Goal: Task Accomplishment & Management: Complete application form

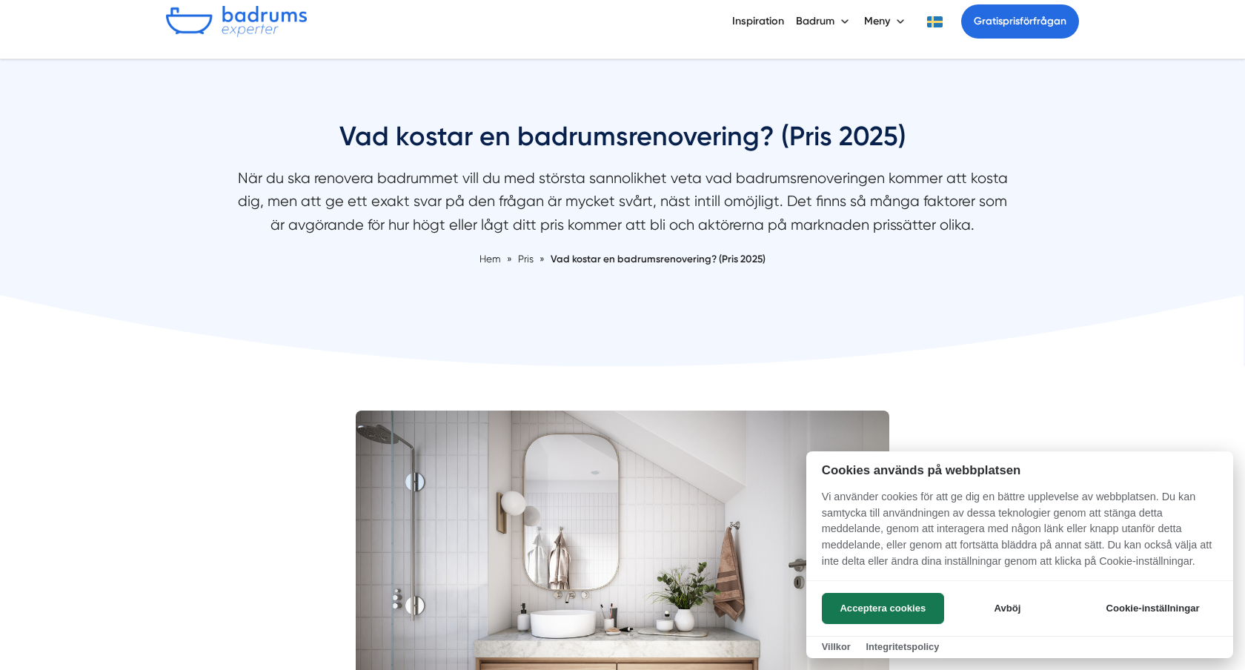
scroll to position [90, 0]
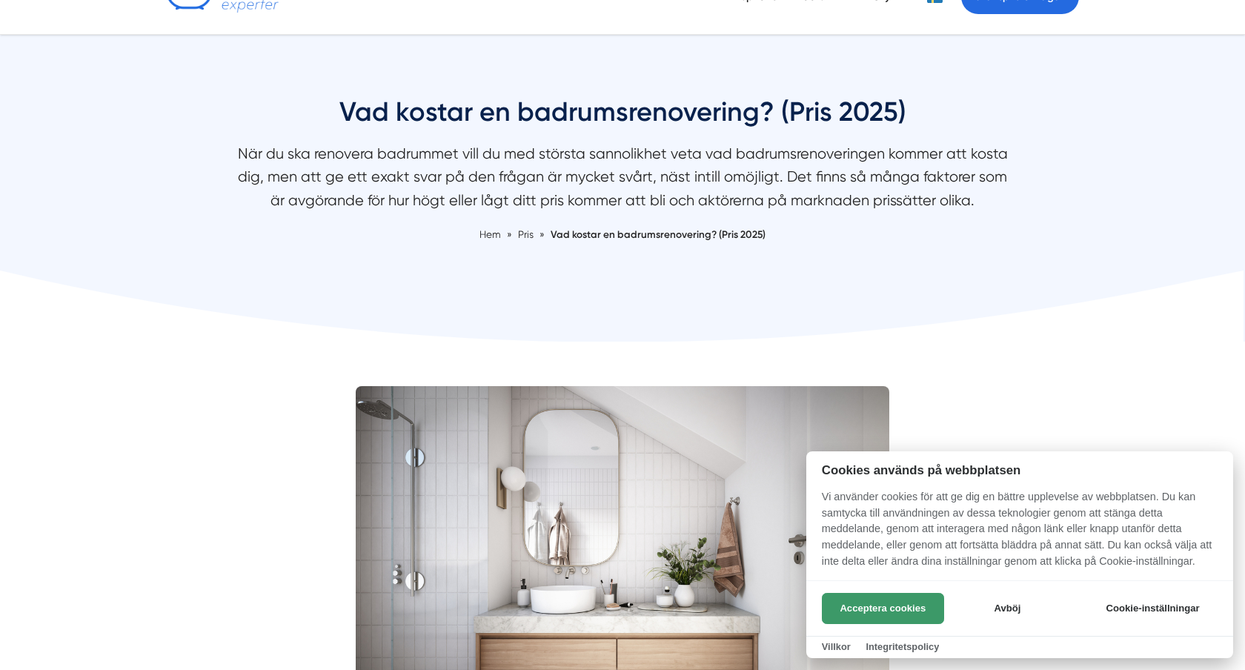
click at [865, 617] on button "Acceptera cookies" at bounding box center [883, 608] width 122 height 31
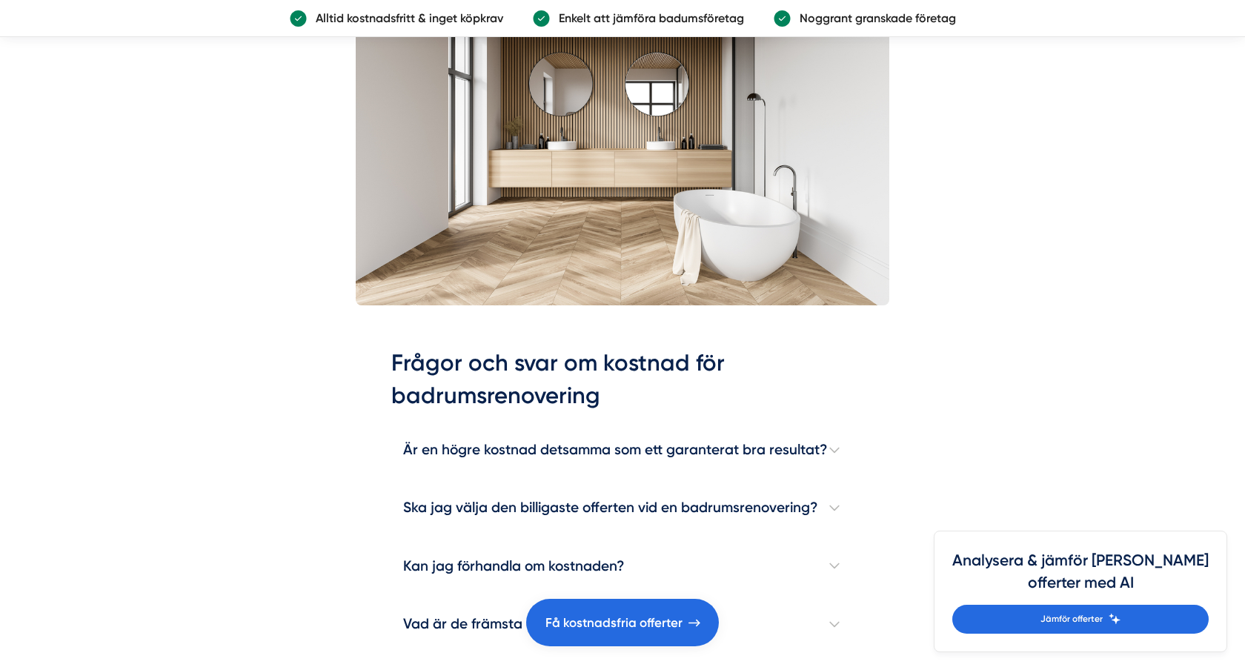
scroll to position [4122, 0]
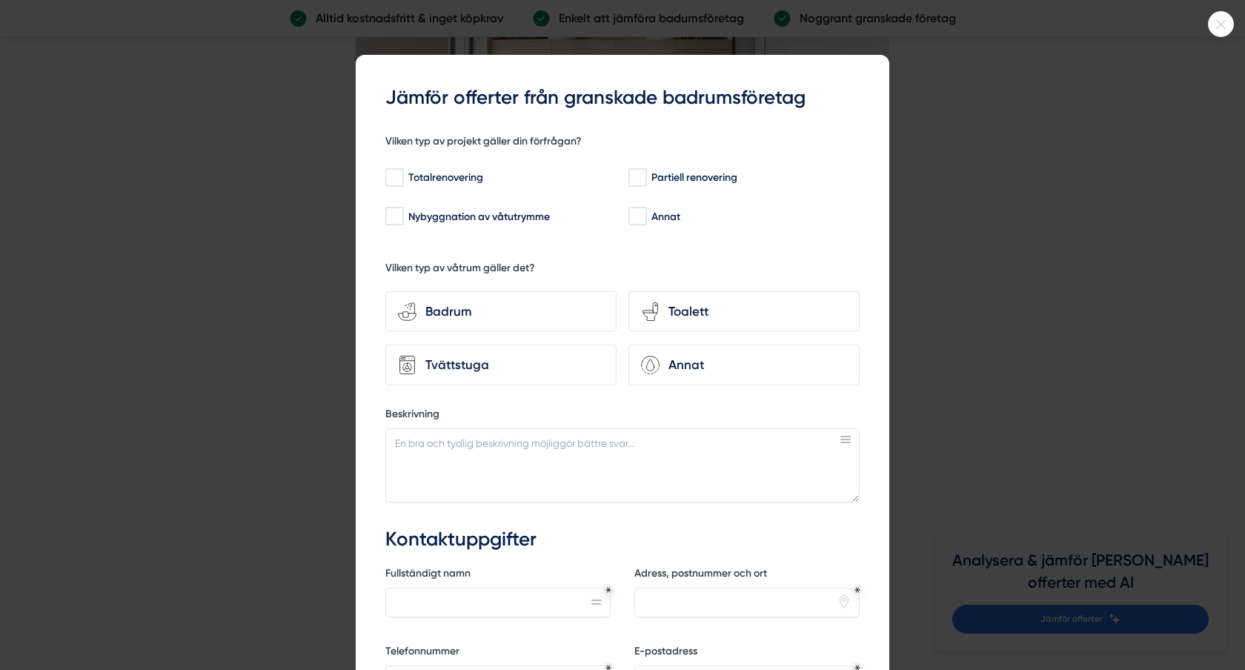
click at [1019, 150] on div at bounding box center [622, 335] width 1245 height 670
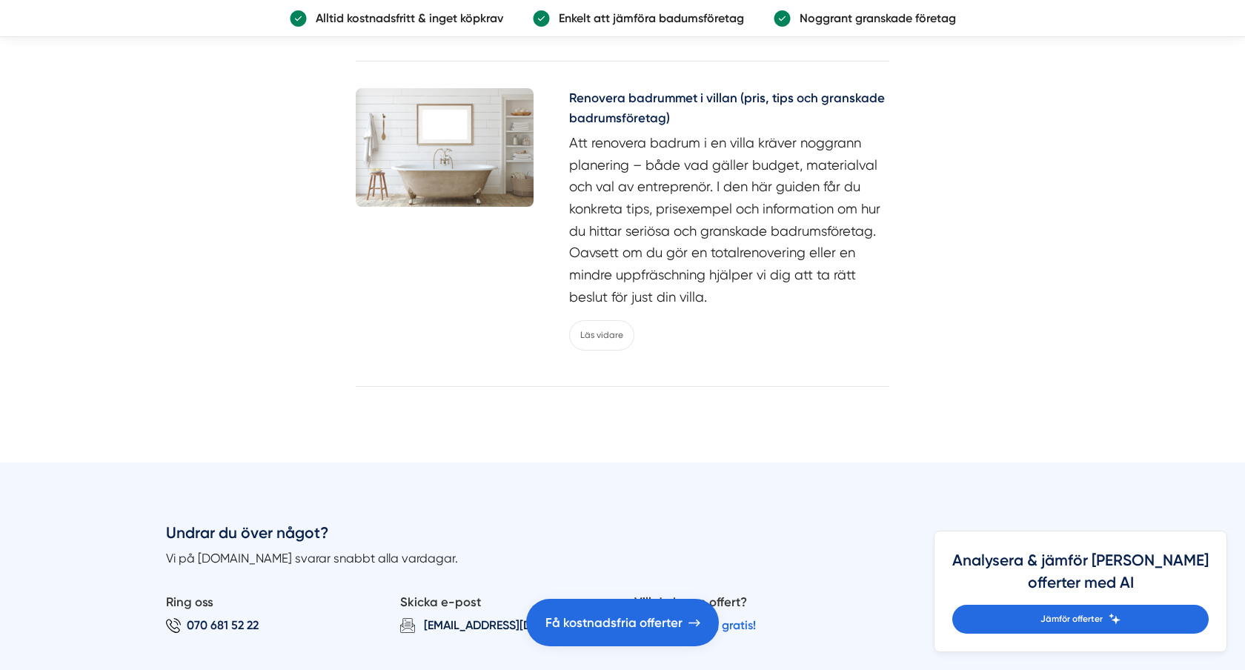
scroll to position [7333, 0]
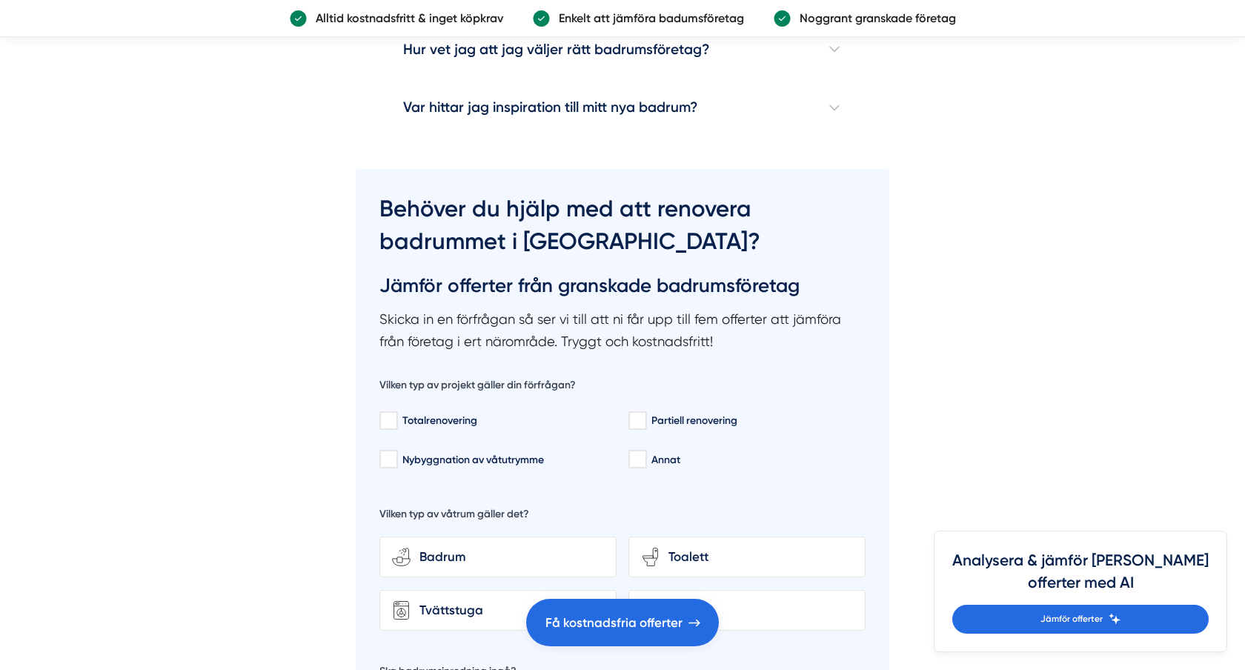
scroll to position [4632, 0]
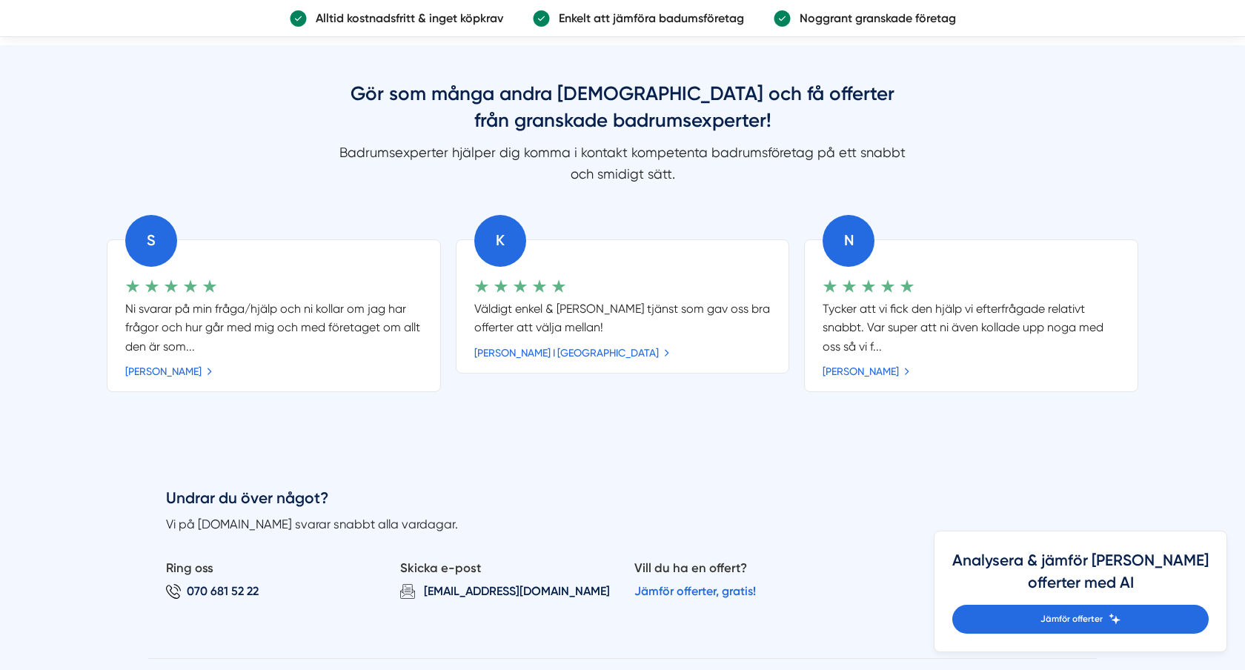
scroll to position [1946, 0]
